Goal: Task Accomplishment & Management: Use online tool/utility

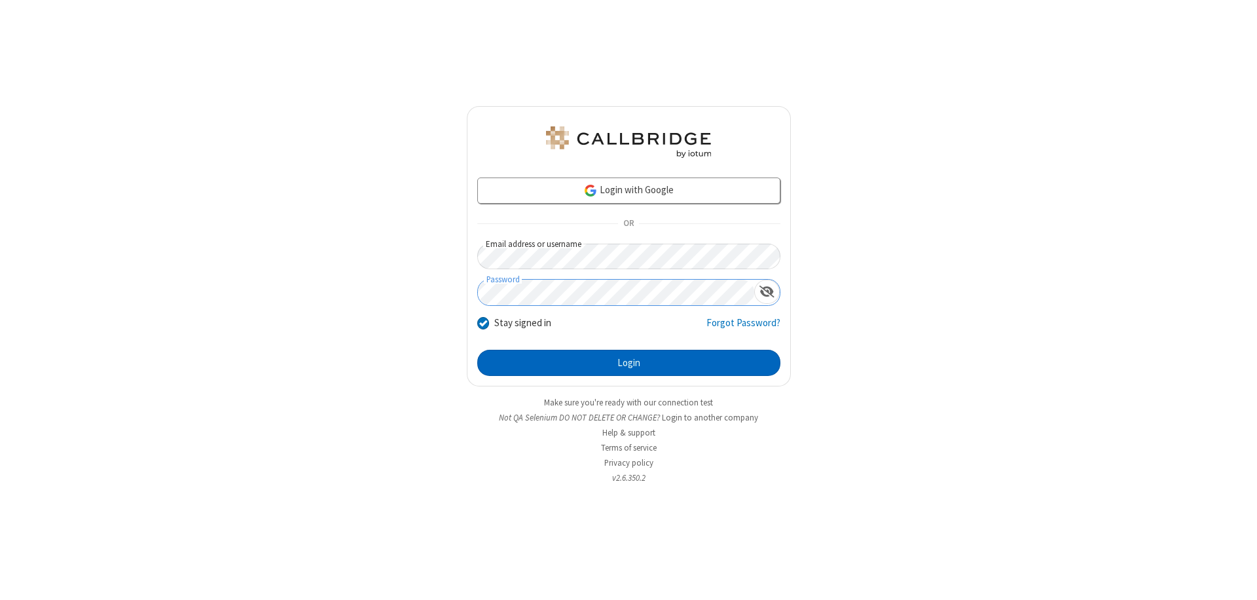
click at [628, 363] on button "Login" at bounding box center [628, 363] width 303 height 26
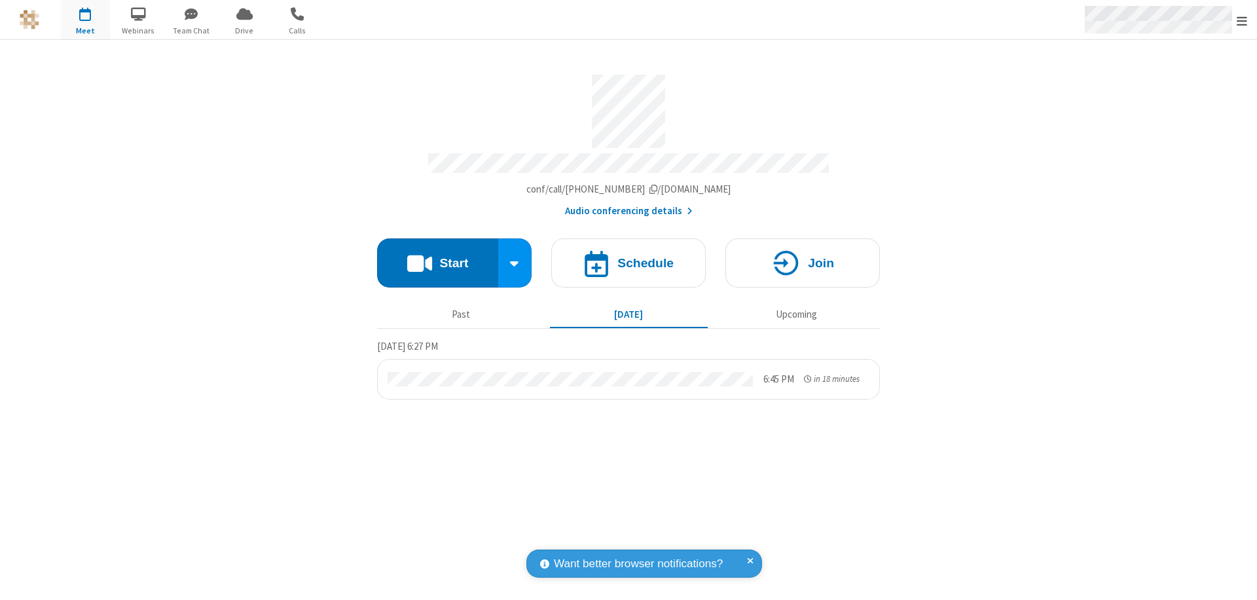
click at [1242, 20] on span "Open menu" at bounding box center [1241, 20] width 10 height 13
click at [244, 30] on span "Drive" at bounding box center [244, 31] width 49 height 12
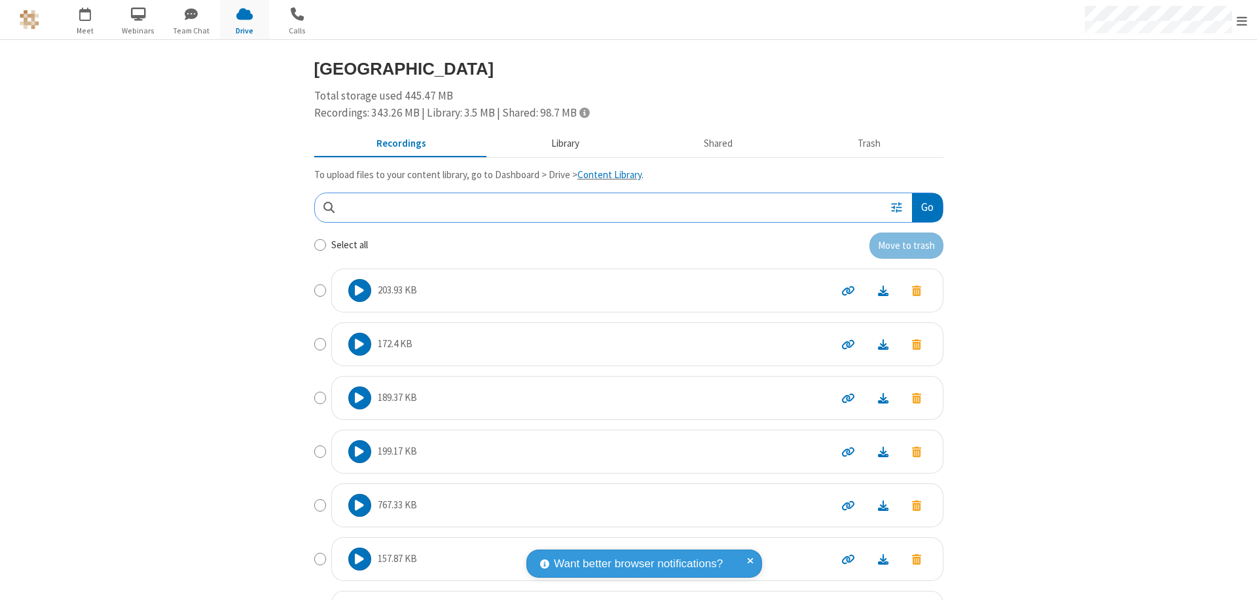
click at [558, 143] on button "Library" at bounding box center [564, 144] width 153 height 25
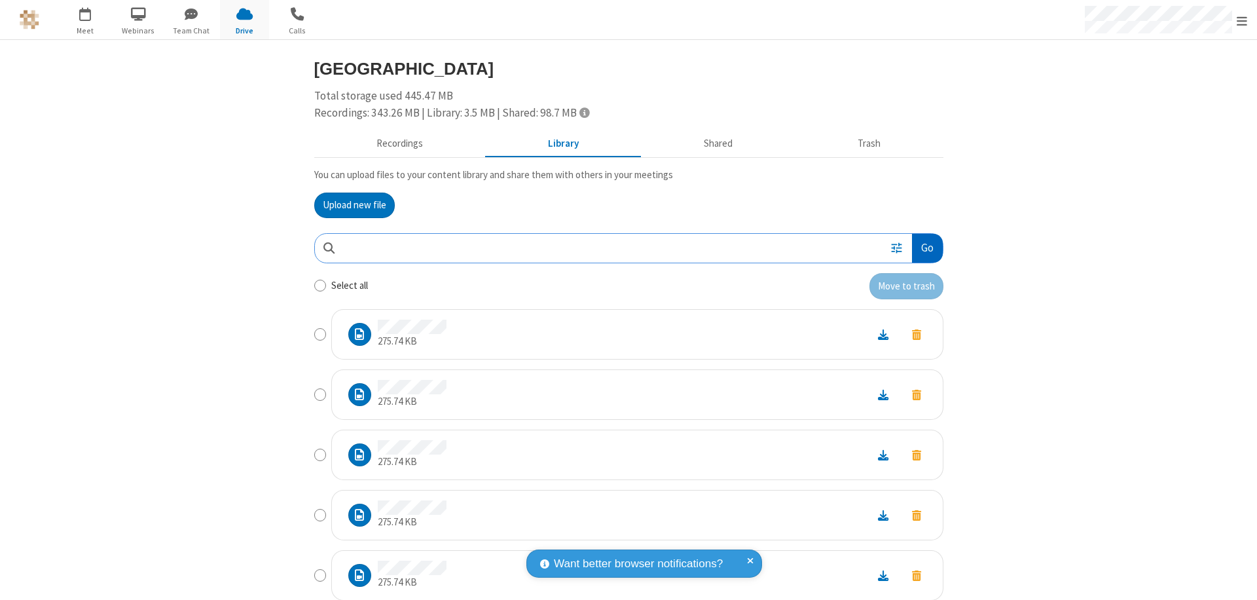
click at [922, 247] on button "Go" at bounding box center [927, 248] width 30 height 29
click at [349, 205] on button "Upload new file" at bounding box center [354, 205] width 81 height 26
